Goal: Task Accomplishment & Management: Manage account settings

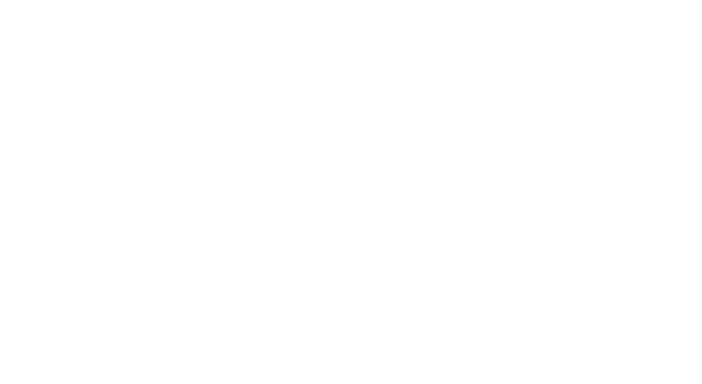
scroll to position [395, 0]
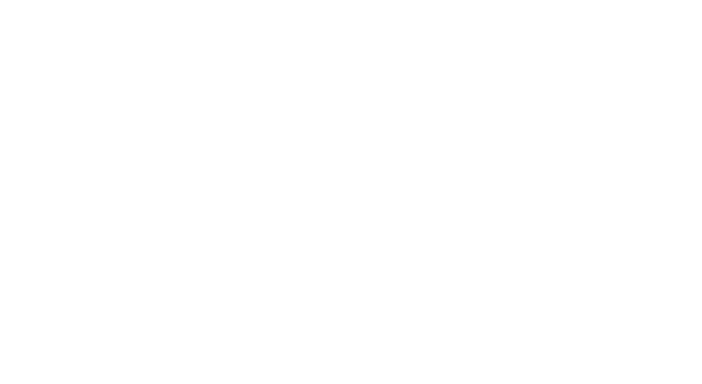
scroll to position [4518, 0]
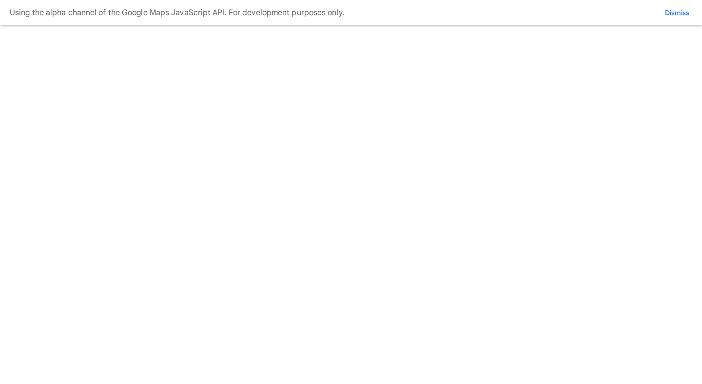
scroll to position [389, 0]
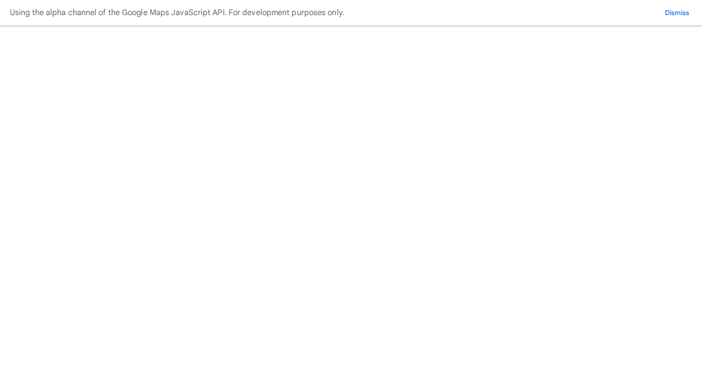
scroll to position [43, 0]
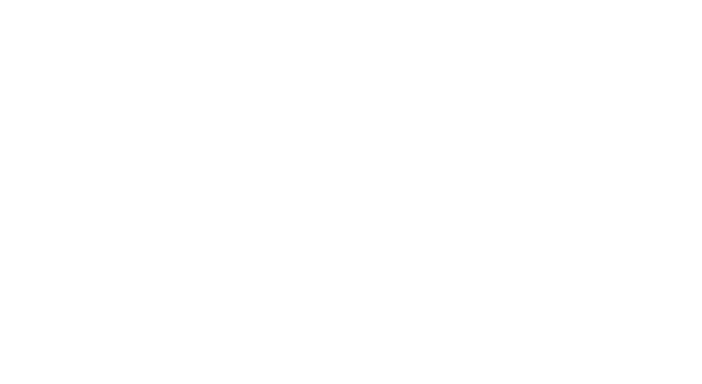
click at [0, 0] on circle "submit" at bounding box center [0, 0] width 0 height 0
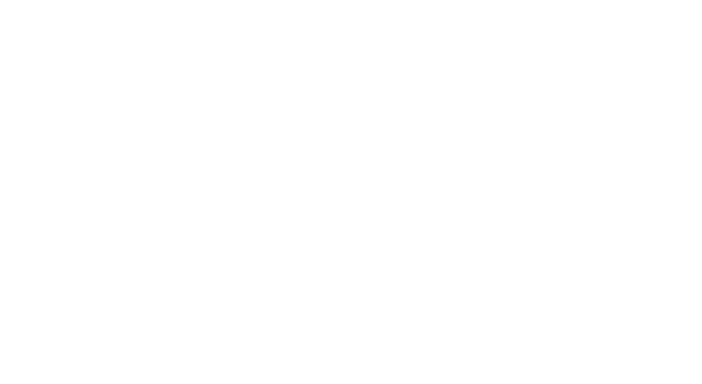
scroll to position [5327, 0]
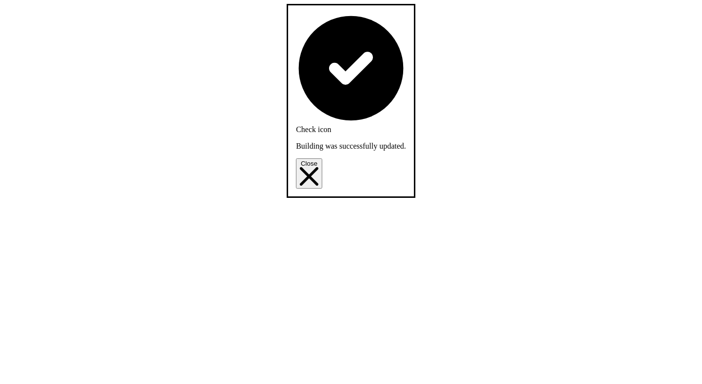
click at [318, 167] on icon "Close" at bounding box center [309, 176] width 19 height 19
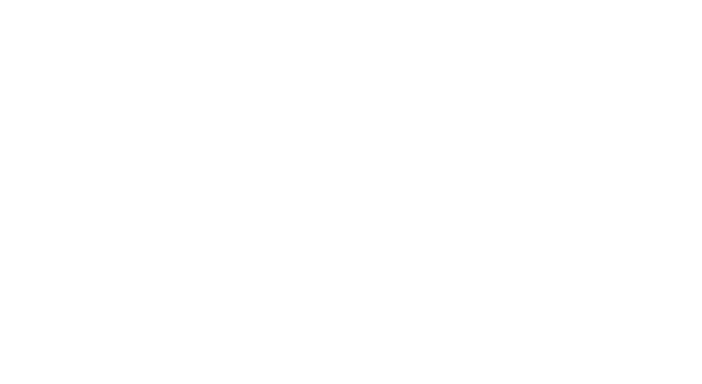
scroll to position [28, 0]
